Goal: Obtain resource: Obtain resource

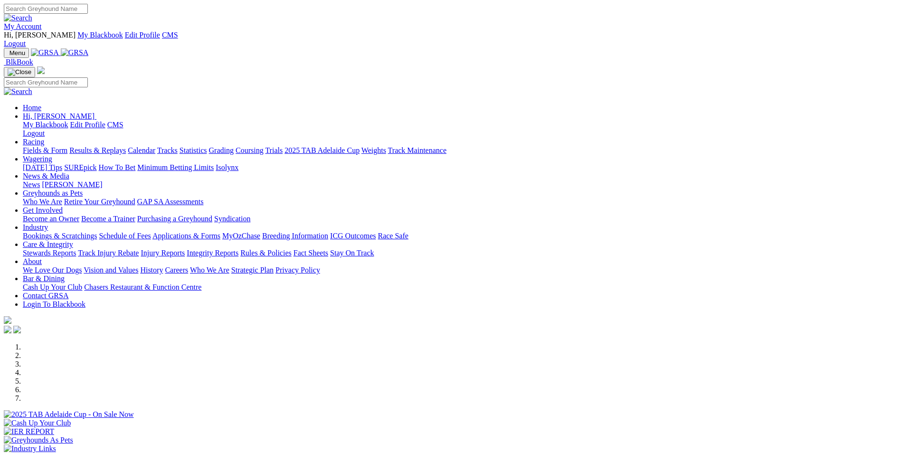
click at [89, 48] on img at bounding box center [75, 52] width 28 height 9
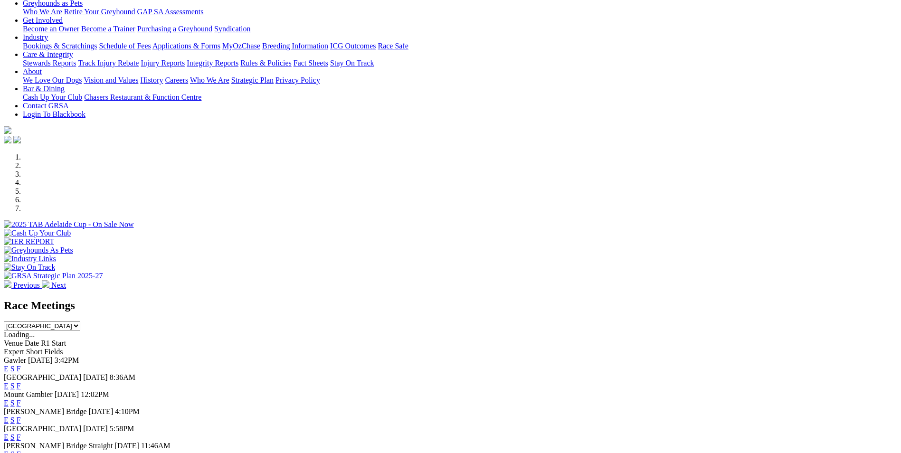
click at [9, 365] on link "E" at bounding box center [6, 369] width 5 height 8
